Goal: Task Accomplishment & Management: Complete application form

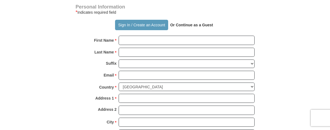
scroll to position [366, 0]
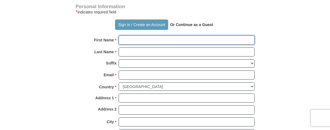
click at [127, 45] on input "First Name *" at bounding box center [187, 39] width 136 height 9
type input "[PERSON_NAME] and Schretta"
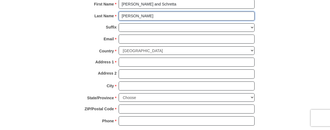
scroll to position [405, 0]
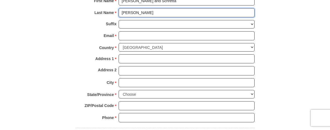
type input "[PERSON_NAME]"
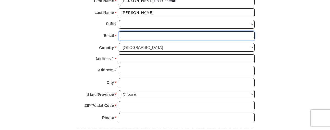
click at [140, 41] on input "Email *" at bounding box center [187, 35] width 136 height 9
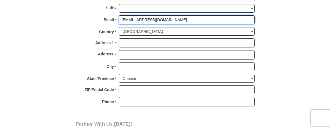
scroll to position [424, 0]
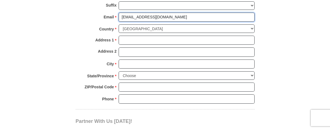
type input "[EMAIL_ADDRESS][DOMAIN_NAME]"
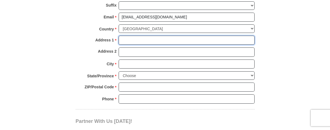
click at [137, 45] on input "Address 1 *" at bounding box center [187, 40] width 136 height 9
type input "[STREET_ADDRESS]"
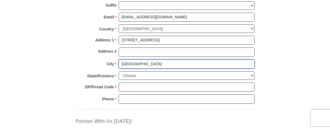
type input "[GEOGRAPHIC_DATA]"
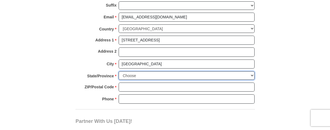
click at [252, 80] on select "Choose [US_STATE] [US_STATE] [US_STATE] [US_STATE] [US_STATE] Armed Forces Amer…" at bounding box center [187, 76] width 136 height 9
select select "[GEOGRAPHIC_DATA]"
click at [119, 80] on select "Choose [US_STATE] [US_STATE] [US_STATE] [US_STATE] [US_STATE] Armed Forces Amer…" at bounding box center [187, 76] width 136 height 9
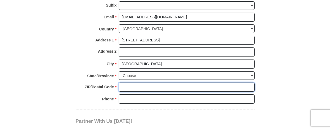
click at [130, 92] on input "ZIP/Postal Code *" at bounding box center [187, 87] width 136 height 9
click at [130, 92] on input "76244" at bounding box center [187, 87] width 136 height 9
type input "76244"
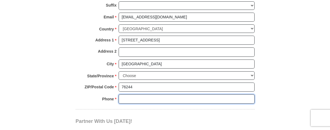
click at [129, 104] on input "Phone * *" at bounding box center [187, 99] width 136 height 9
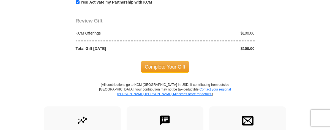
scroll to position [596, 0]
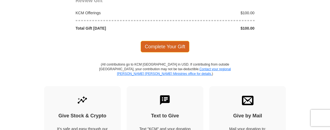
type input "8175249119"
click at [172, 53] on span "Complete Your Gift" at bounding box center [165, 47] width 49 height 12
